Goal: Transaction & Acquisition: Purchase product/service

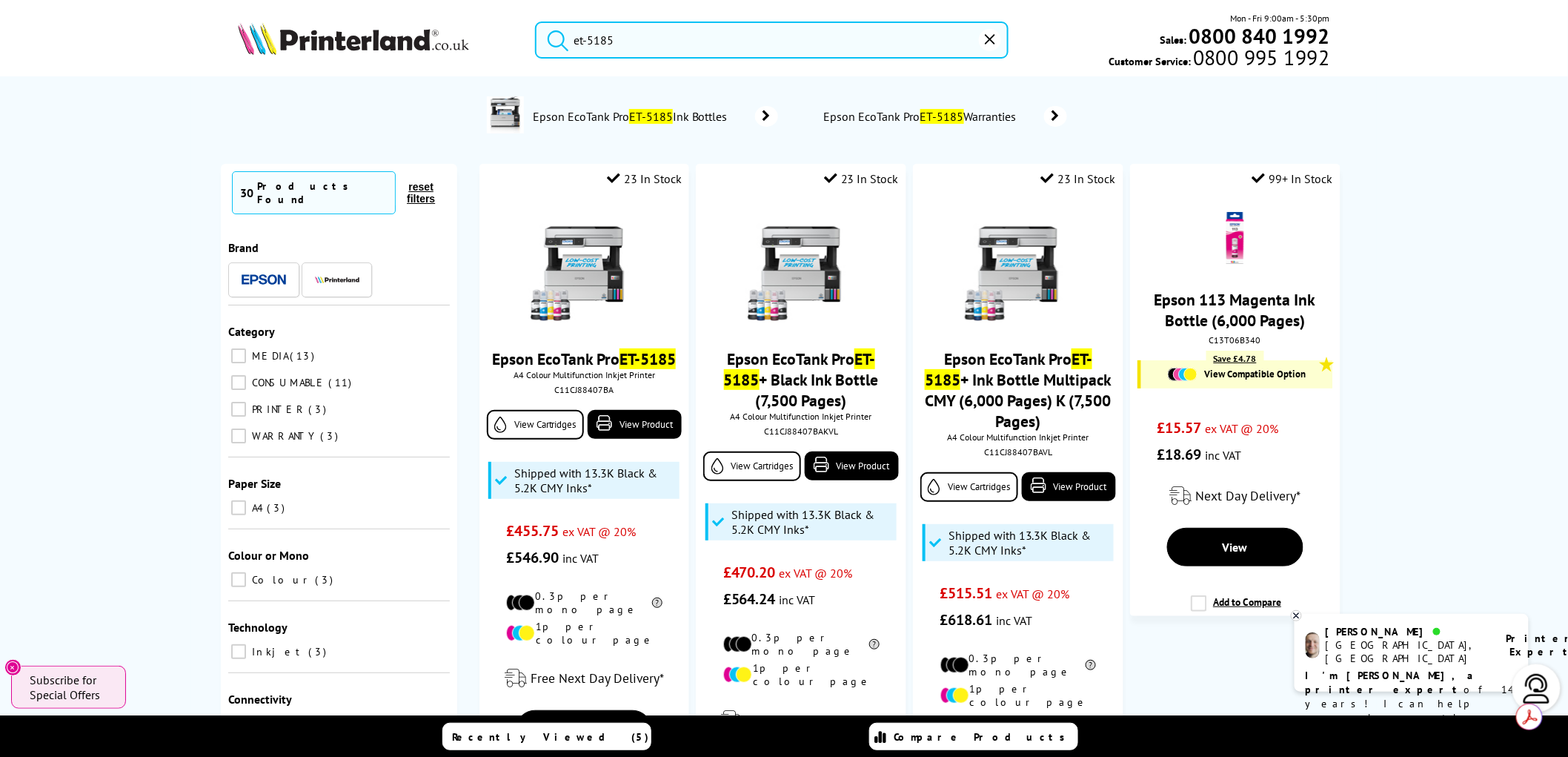
drag, startPoint x: 620, startPoint y: 45, endPoint x: 523, endPoint y: 28, distance: 98.5
click at [523, 28] on div "et-5185" at bounding box center [762, 40] width 492 height 37
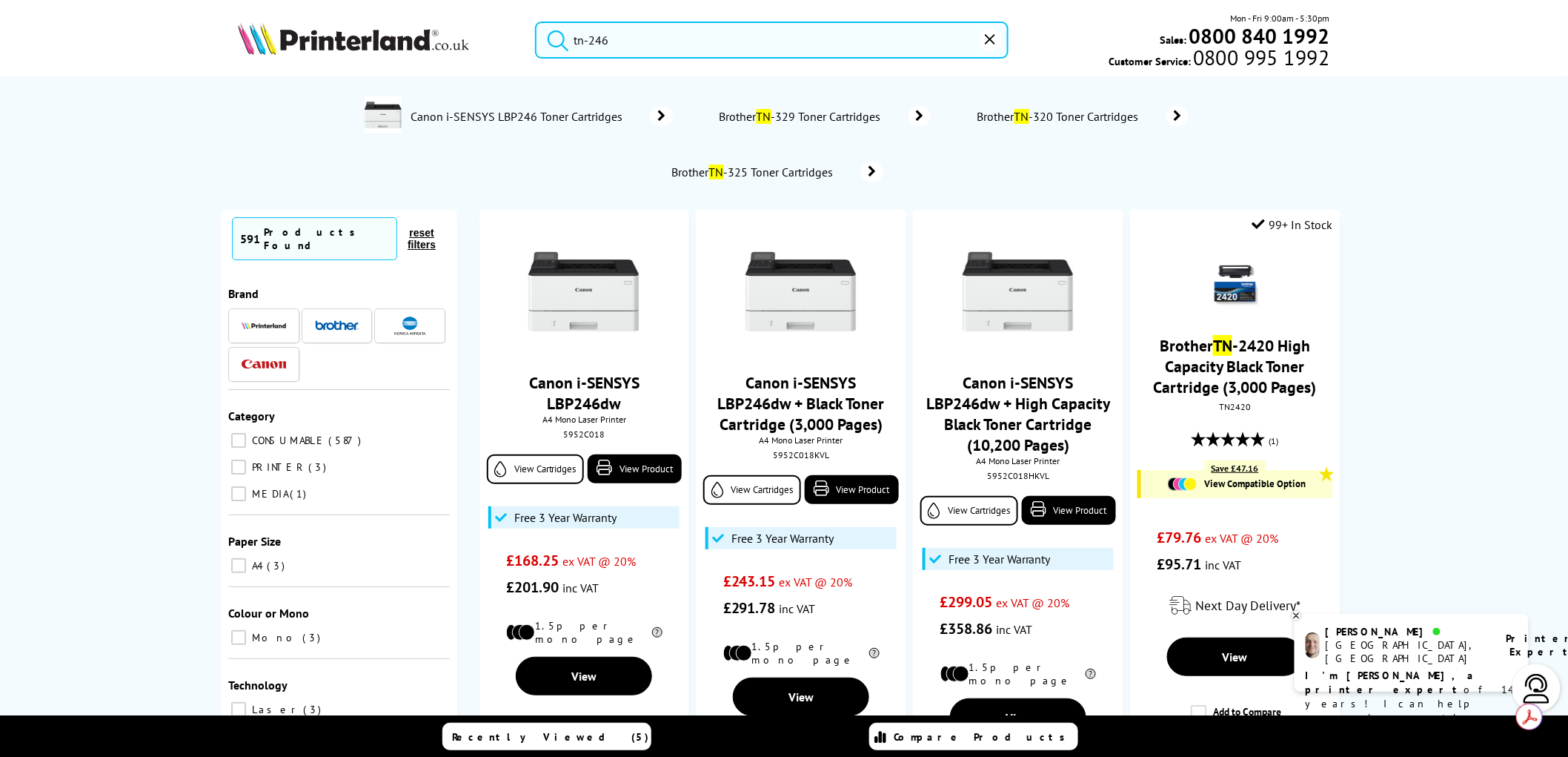
drag, startPoint x: 617, startPoint y: 34, endPoint x: 598, endPoint y: 36, distance: 19.1
click at [598, 36] on input "tn-246" at bounding box center [772, 40] width 473 height 37
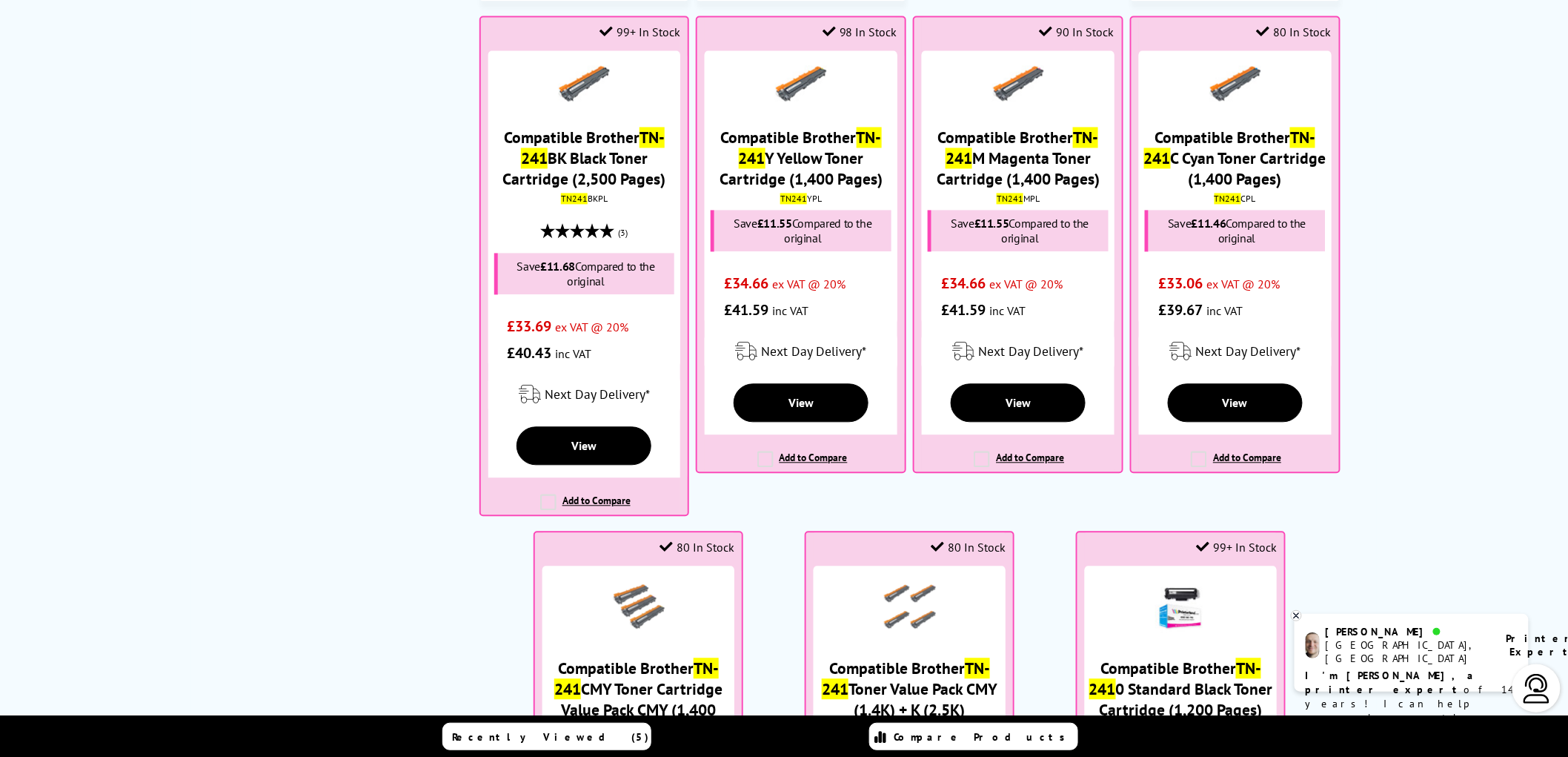
scroll to position [1152, 0]
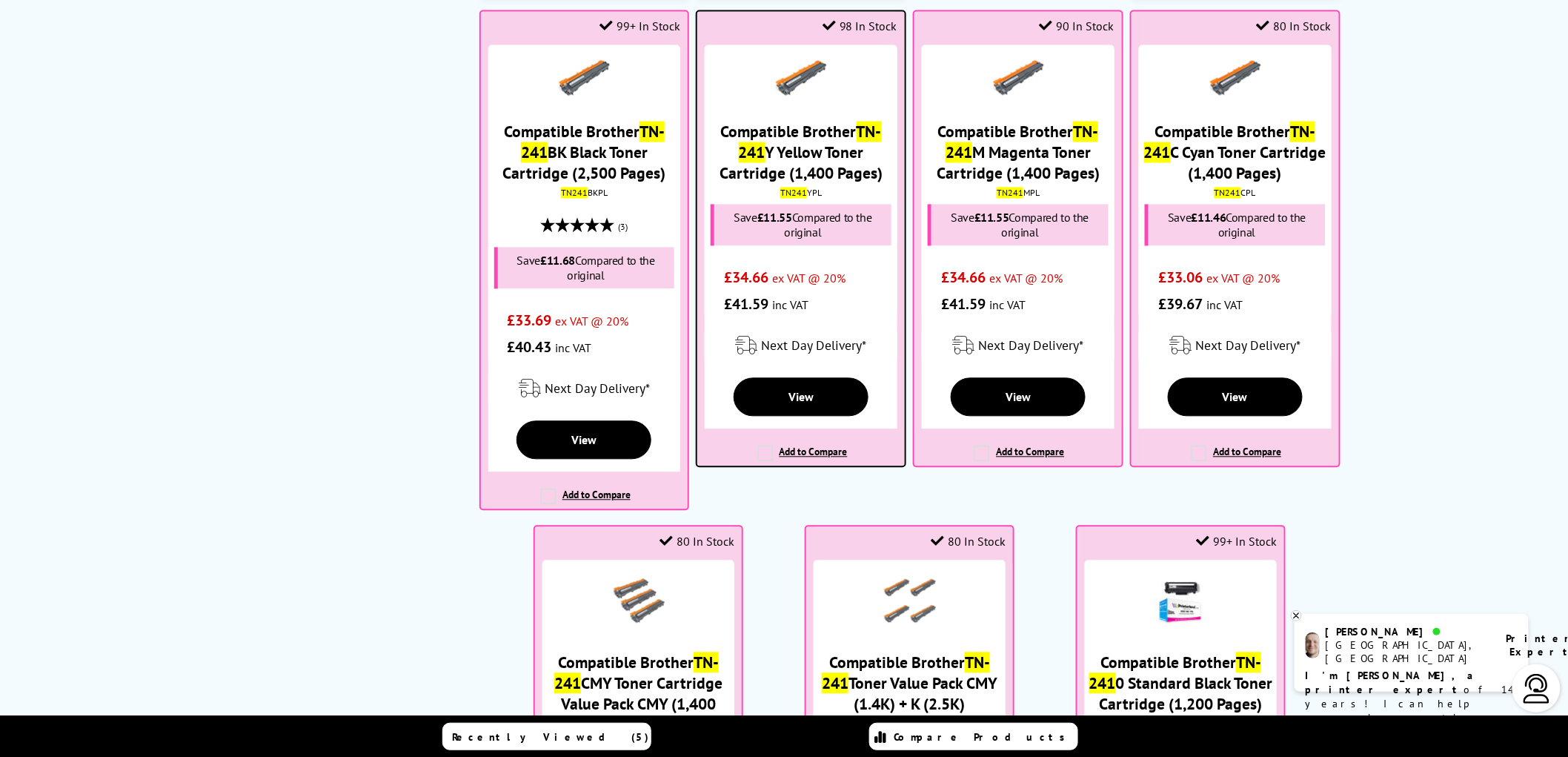
type input "tn-241"
click at [785, 91] on img at bounding box center [801, 78] width 52 height 36
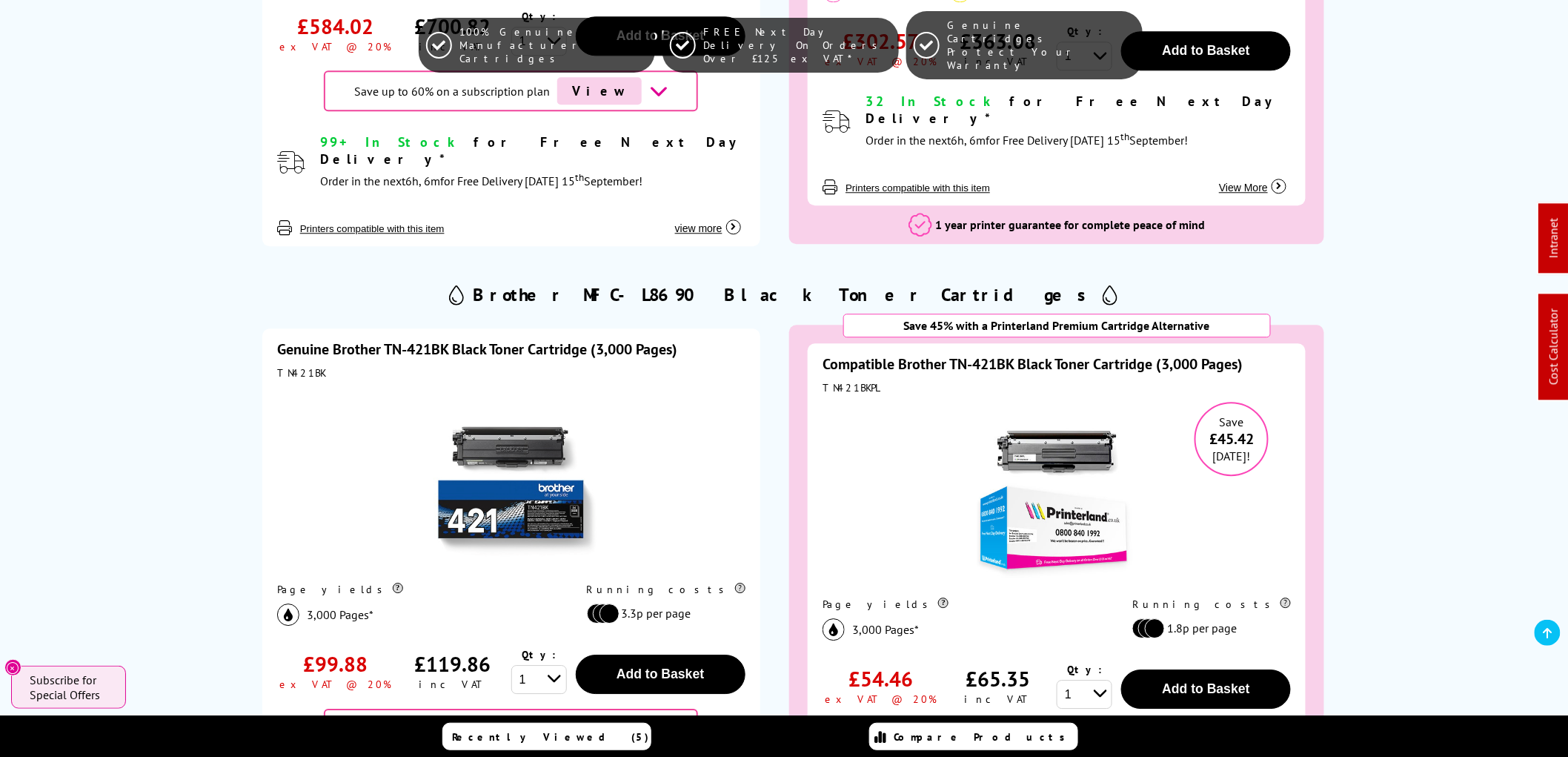
scroll to position [1648, 0]
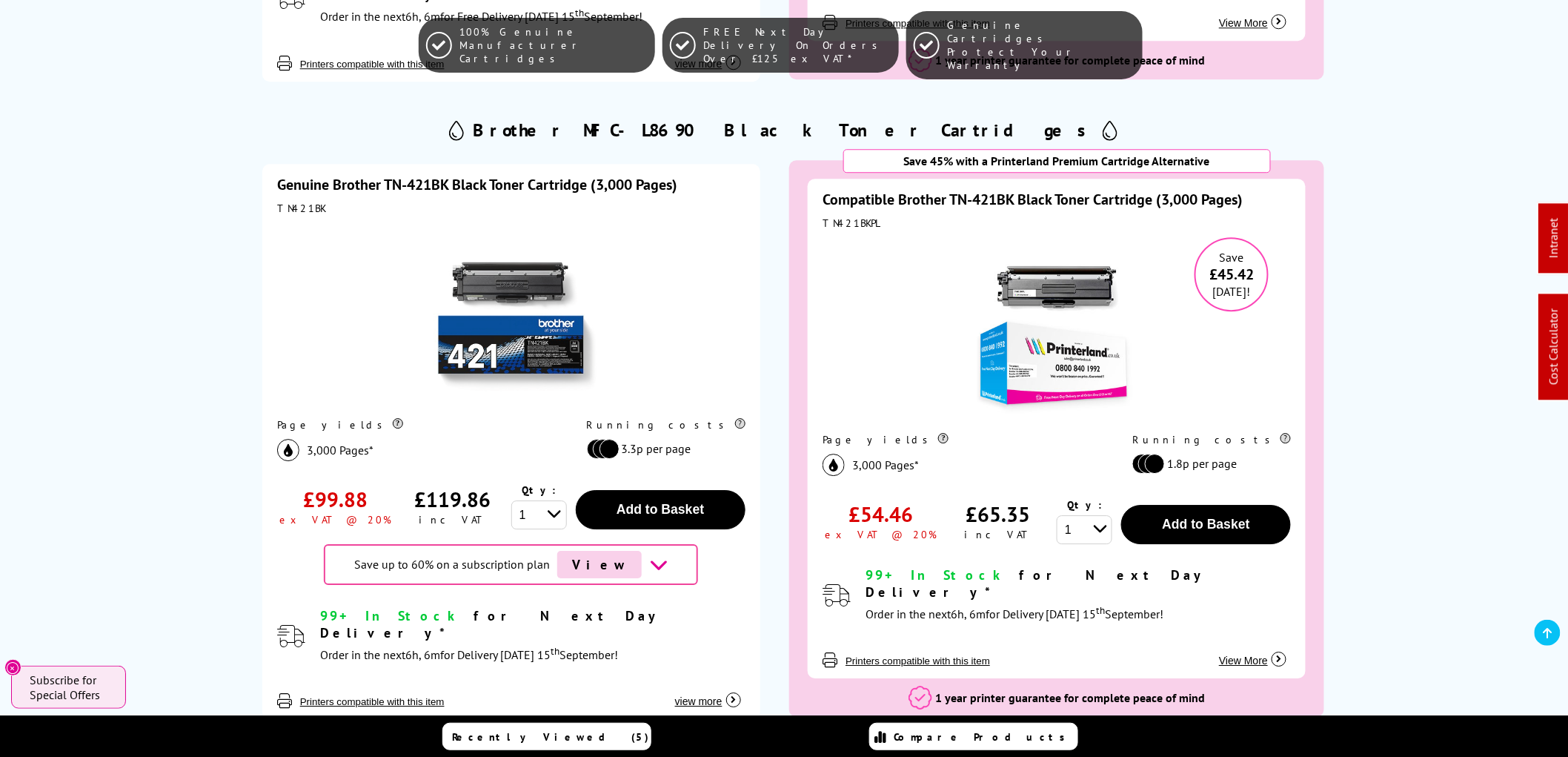
click at [1060, 319] on img at bounding box center [1057, 331] width 186 height 186
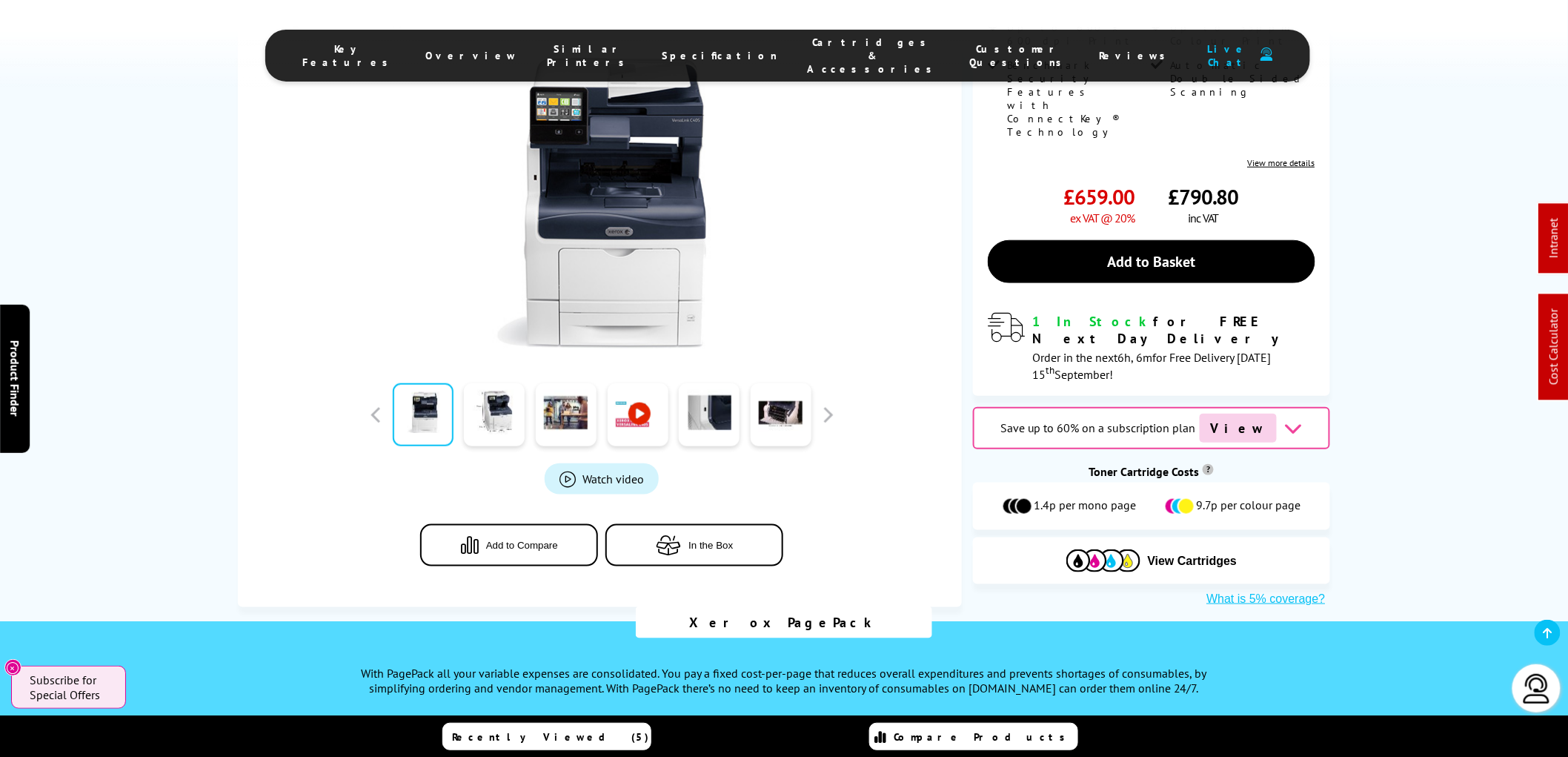
scroll to position [741, 0]
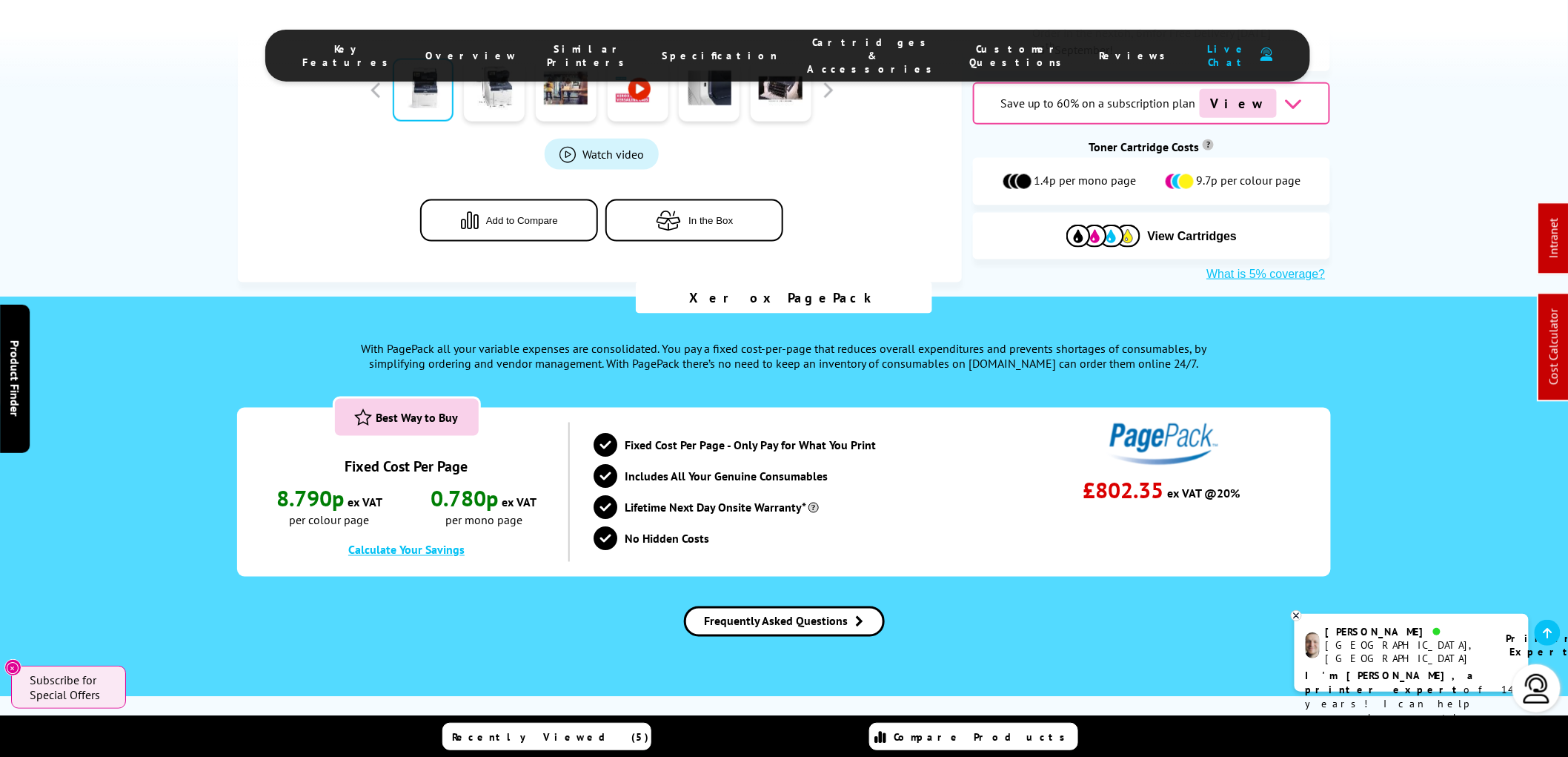
click at [806, 48] on span "Cartridges & Accessories" at bounding box center [872, 56] width 133 height 40
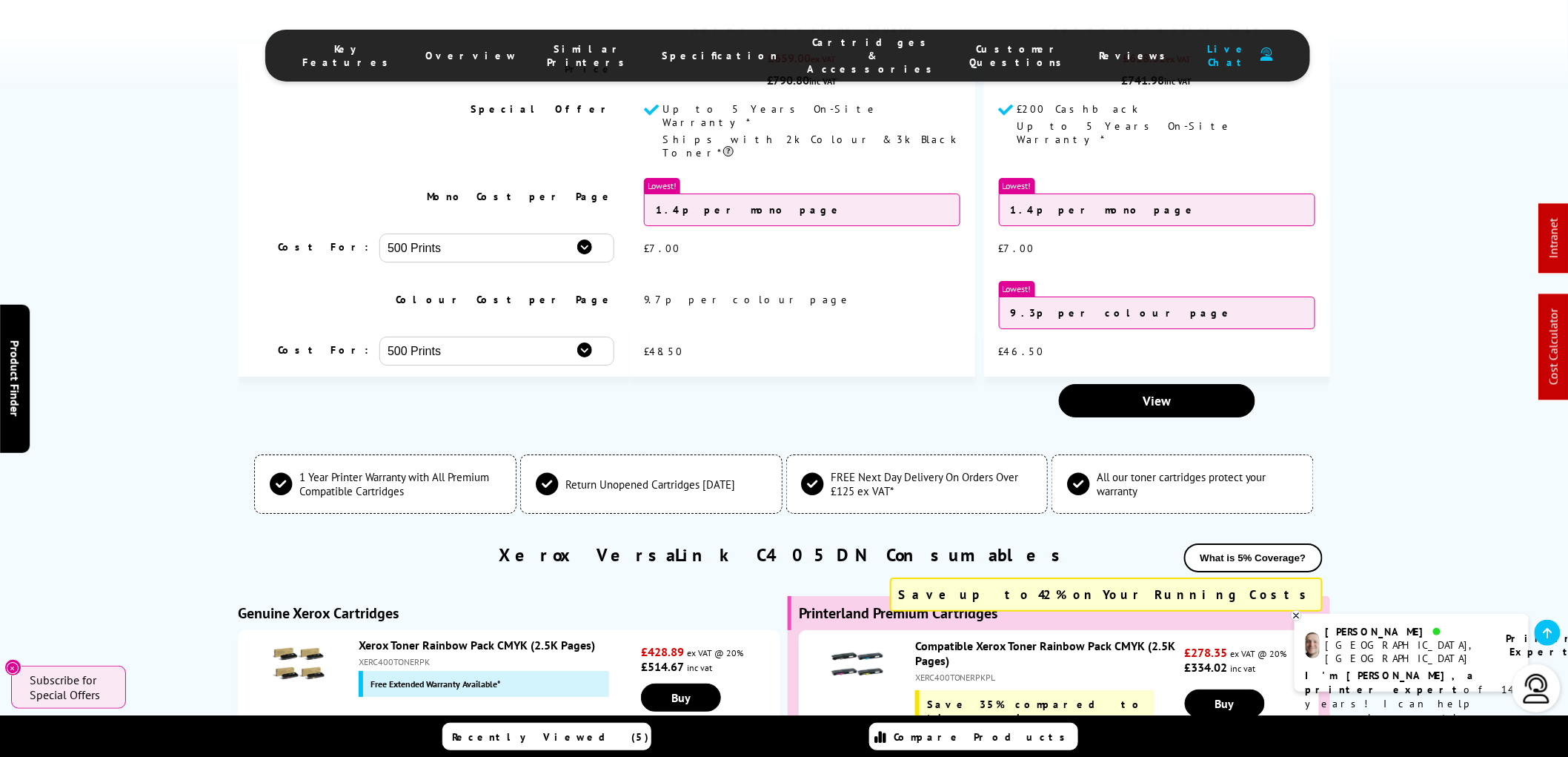
scroll to position [4541, 0]
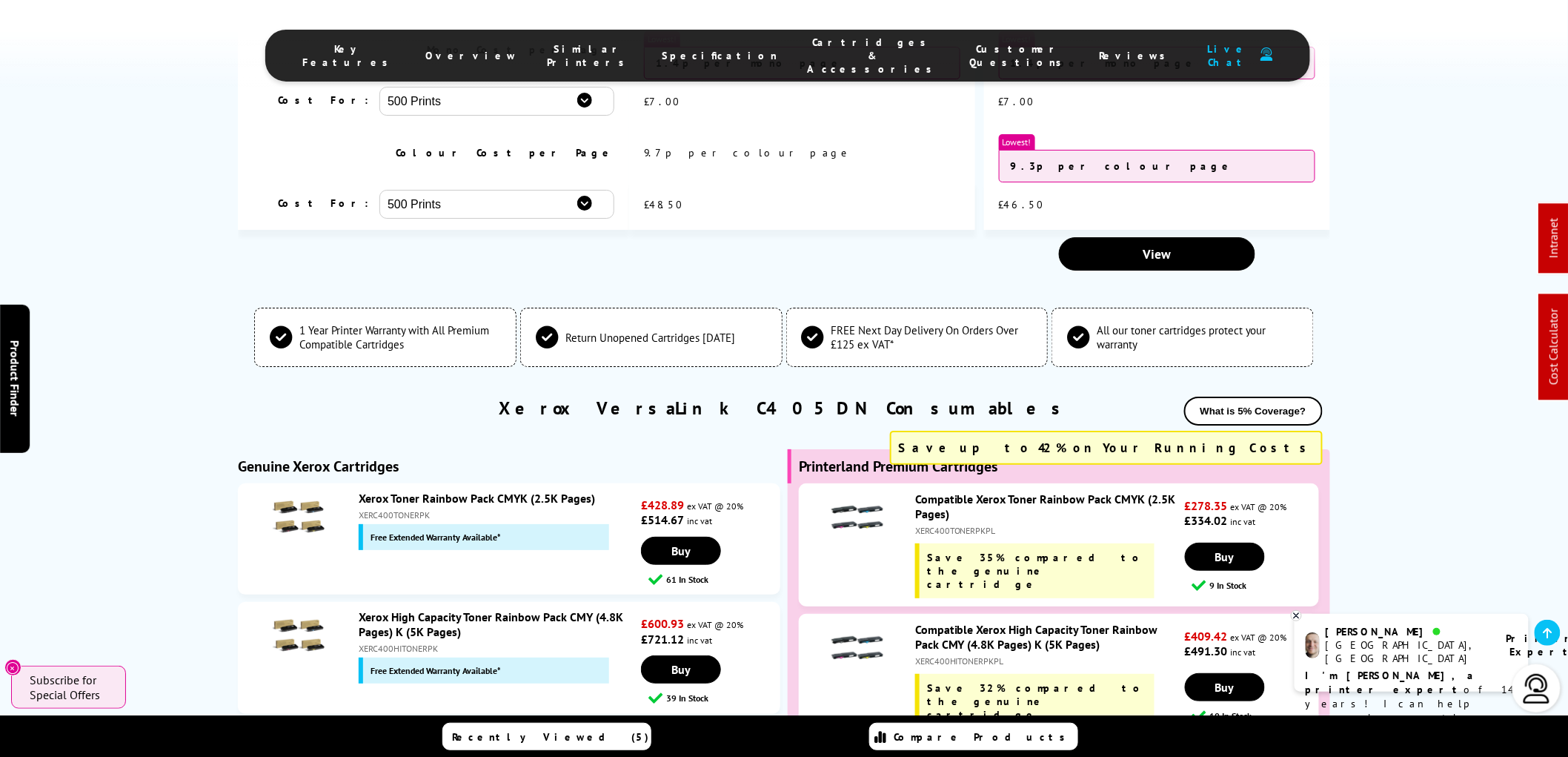
click at [862, 491] on img at bounding box center [857, 517] width 52 height 52
